Goal: Communication & Community: Answer question/provide support

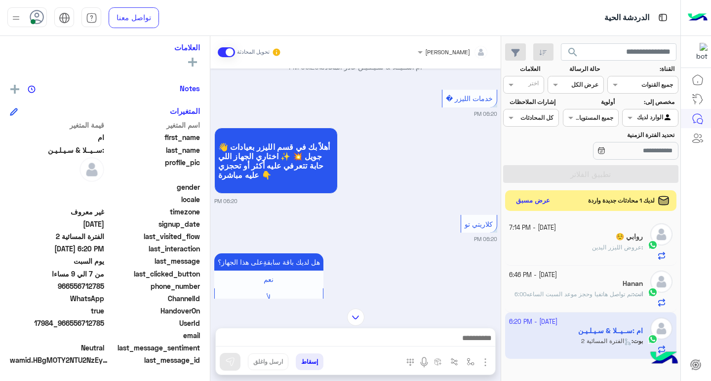
click at [532, 199] on button "عرض مسبق" at bounding box center [532, 200] width 41 height 13
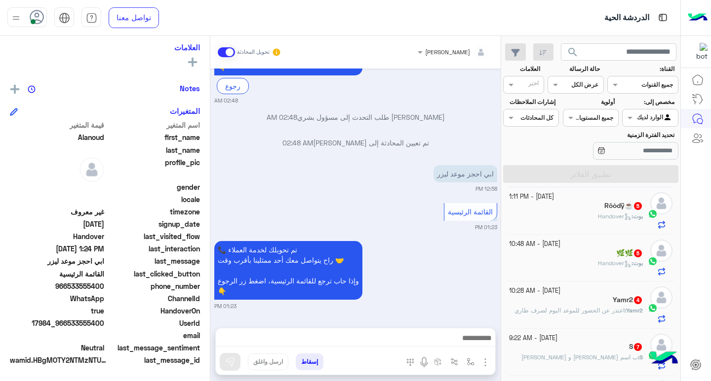
scroll to position [99, 0]
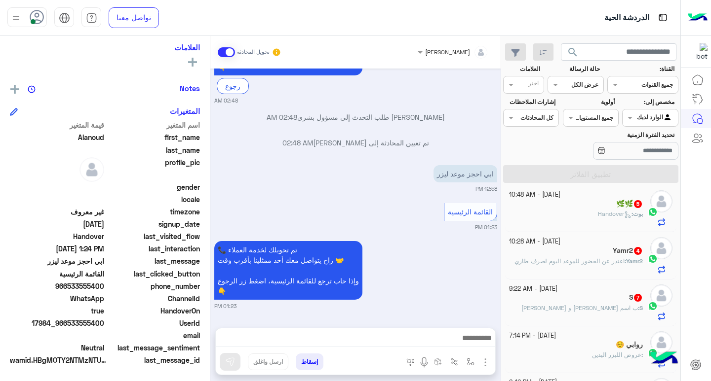
click at [567, 261] on span "اعتذر عن الحضور للموعد اليوم لصرف طاري" at bounding box center [569, 261] width 110 height 7
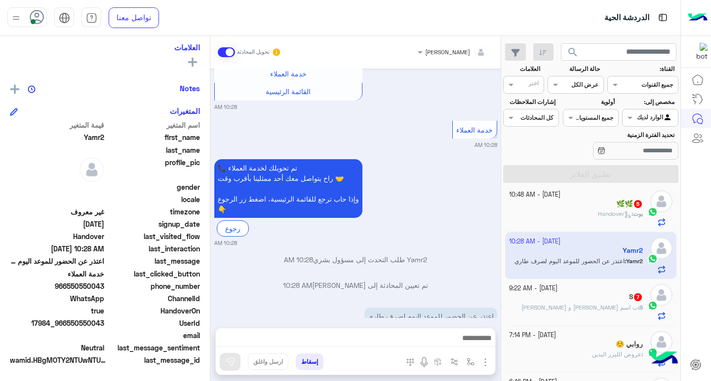
scroll to position [259, 0]
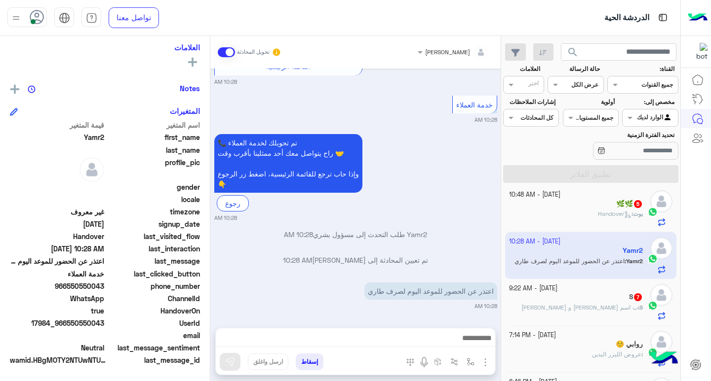
drag, startPoint x: 69, startPoint y: 286, endPoint x: 106, endPoint y: 287, distance: 37.0
click at [106, 287] on div "phone_number [PHONE_NUMBER]" at bounding box center [105, 287] width 190 height 12
copy span "550550043"
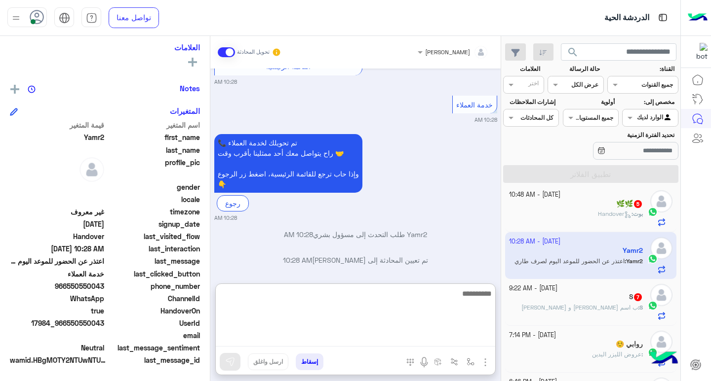
click at [405, 343] on textarea at bounding box center [355, 317] width 279 height 59
type textarea "**********"
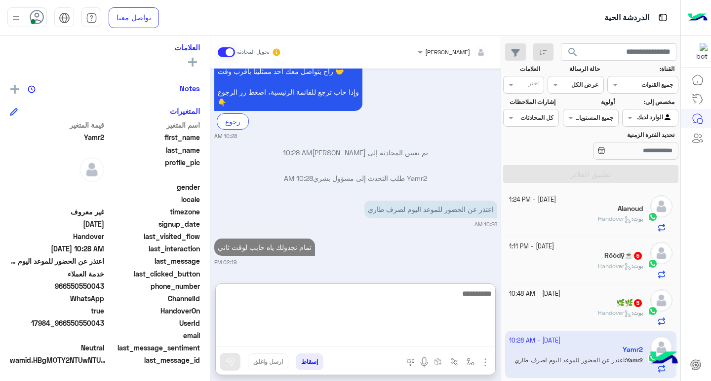
scroll to position [49, 0]
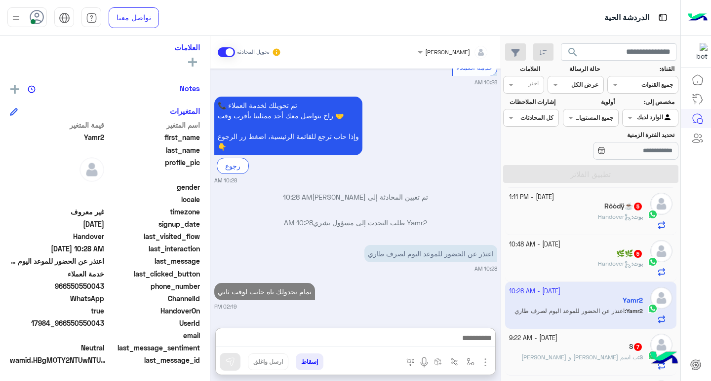
click at [600, 218] on span "Handover" at bounding box center [615, 216] width 34 height 7
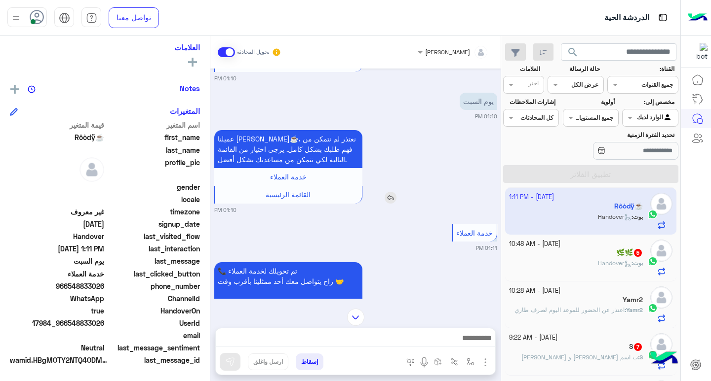
scroll to position [247, 0]
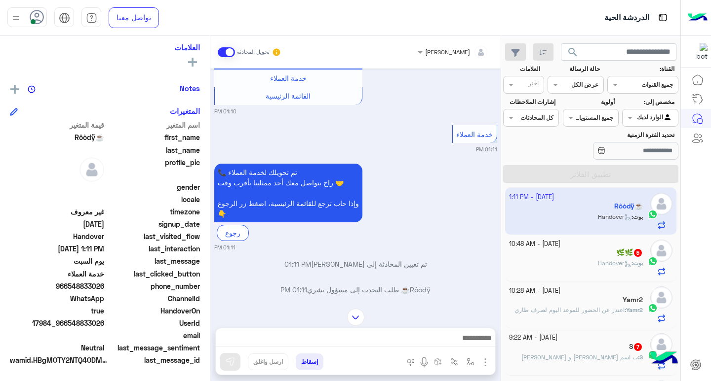
drag, startPoint x: 70, startPoint y: 286, endPoint x: 104, endPoint y: 285, distance: 34.6
click at [104, 285] on span "966548833026" at bounding box center [57, 286] width 94 height 10
copy span "548833026"
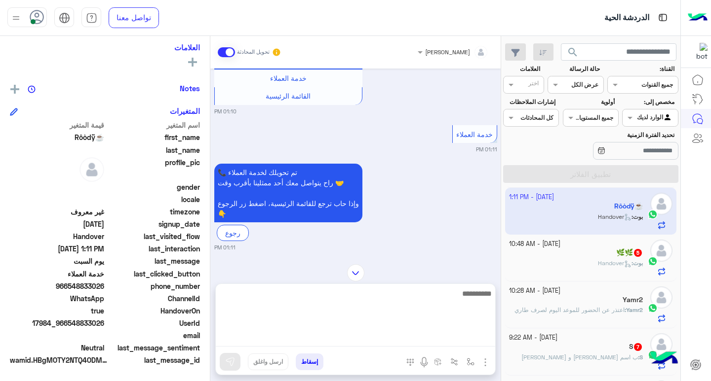
click at [449, 344] on textarea at bounding box center [355, 317] width 279 height 59
type textarea "**********"
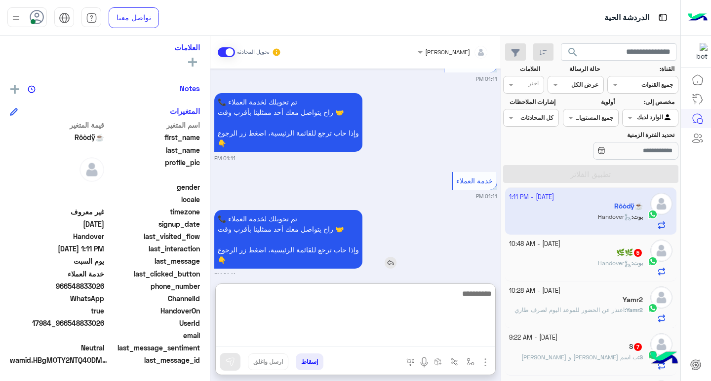
scroll to position [545, 0]
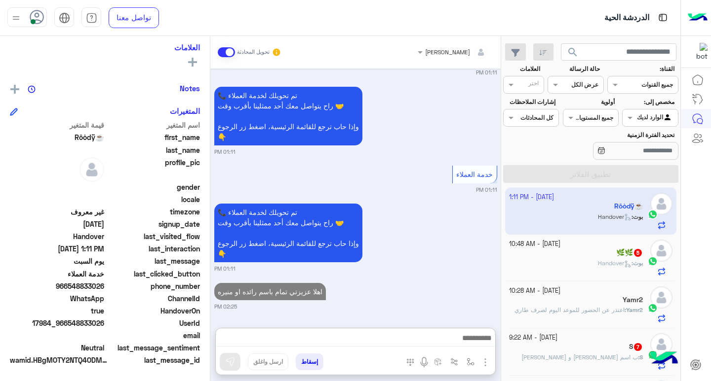
click at [626, 306] on span "Yamr2" at bounding box center [634, 309] width 17 height 7
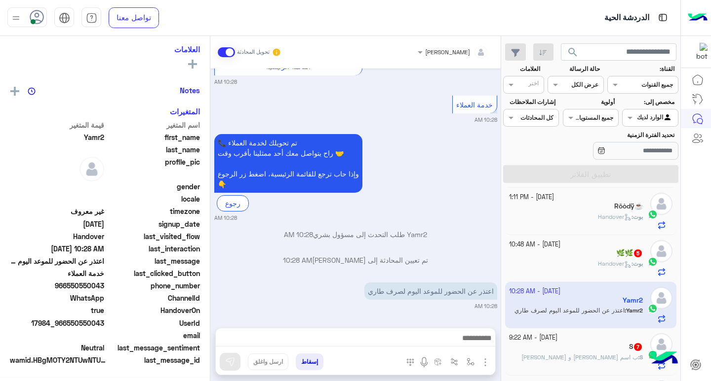
scroll to position [162, 0]
click at [590, 213] on div "بوت : Handover" at bounding box center [576, 221] width 134 height 17
